Goal: Find specific page/section: Find specific page/section

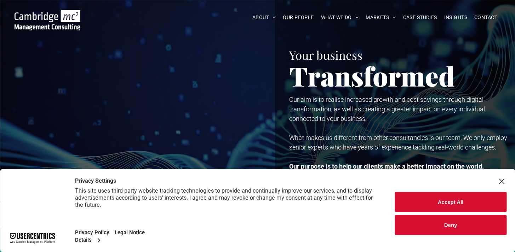
click at [448, 225] on button "Deny" at bounding box center [451, 225] width 112 height 20
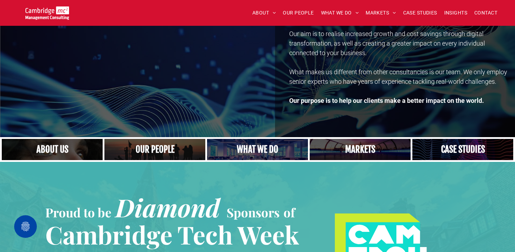
scroll to position [68, 0]
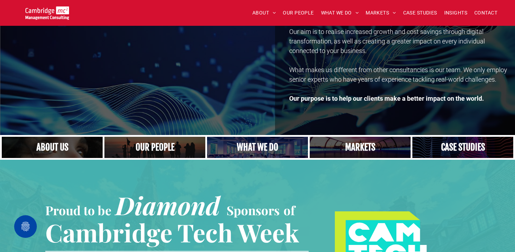
click at [165, 159] on link "A crowd in silhouette at sunset, on a rise or lookout point" at bounding box center [154, 147] width 107 height 23
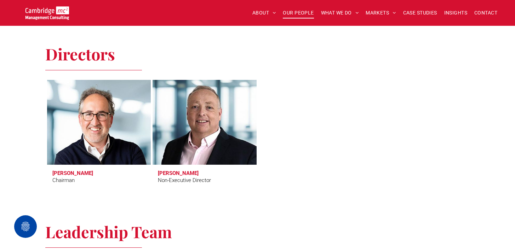
scroll to position [284, 0]
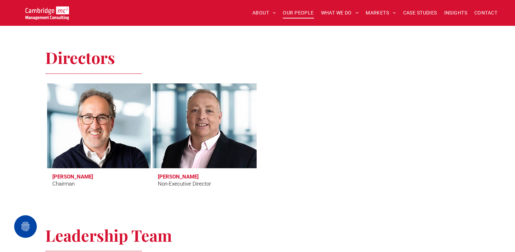
click at [91, 138] on link at bounding box center [99, 126] width 110 height 90
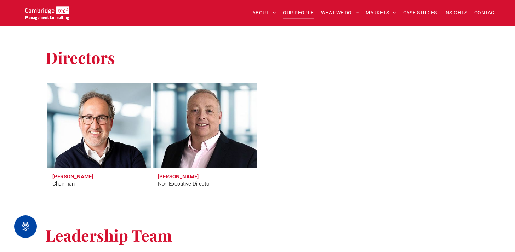
click at [374, 107] on div at bounding box center [416, 139] width 106 height 112
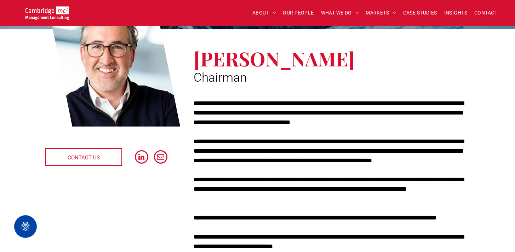
scroll to position [108, 0]
